Goal: Navigation & Orientation: Find specific page/section

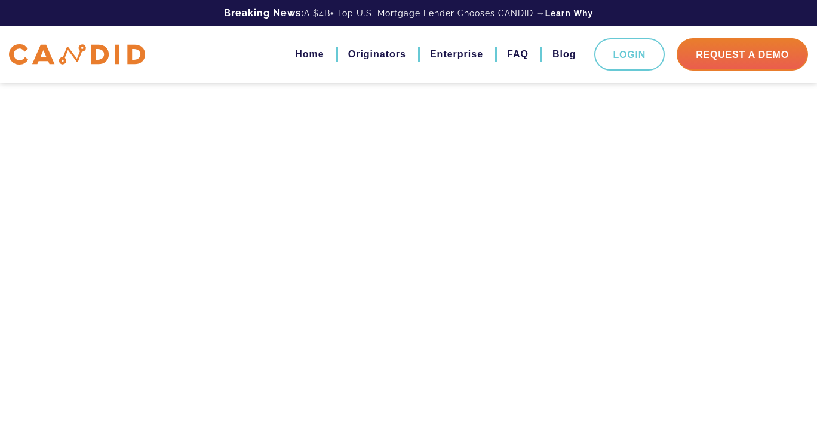
scroll to position [2629, 0]
click at [516, 54] on link "FAQ" at bounding box center [518, 54] width 22 height 20
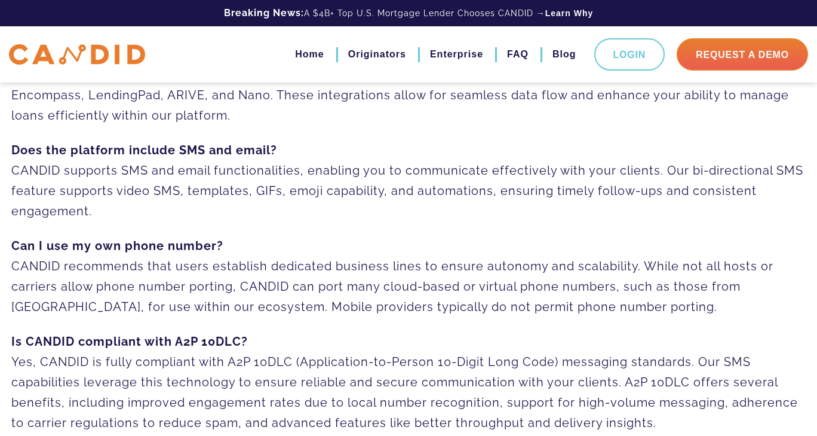
scroll to position [418, 0]
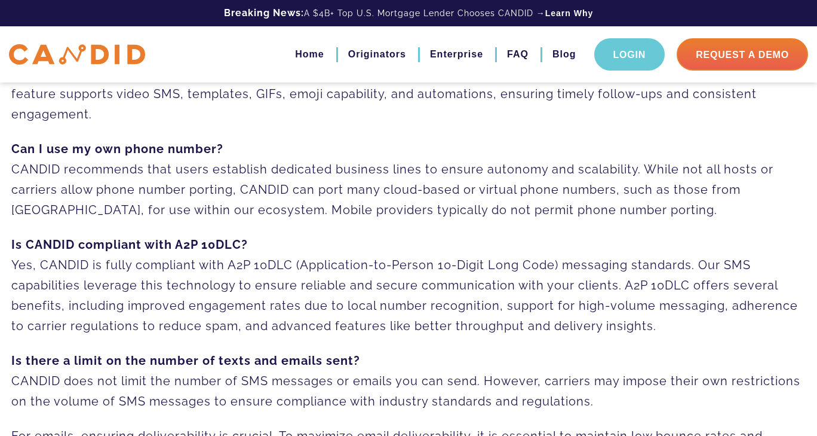
click at [650, 56] on link "Login" at bounding box center [630, 54] width 71 height 32
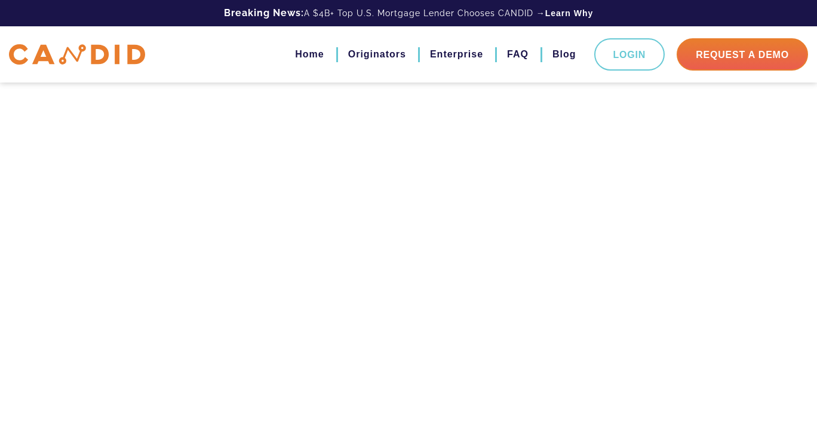
scroll to position [359, 0]
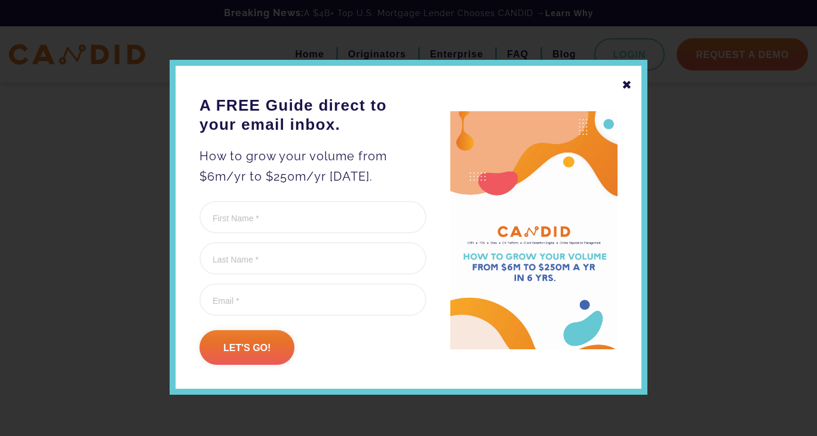
click at [632, 89] on div "✖ A FREE Guide direct to your email inbox. How to grow your volume from $6m/yr …" at bounding box center [409, 227] width 478 height 335
click at [623, 87] on div "✖" at bounding box center [627, 85] width 11 height 20
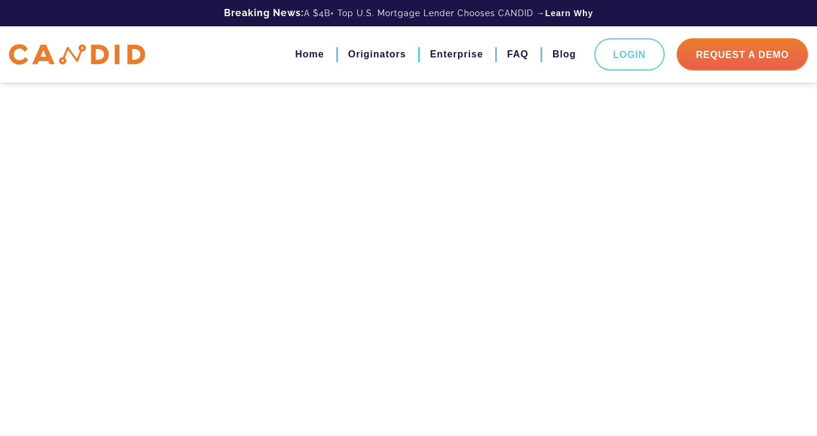
scroll to position [2032, 0]
